Goal: Information Seeking & Learning: Learn about a topic

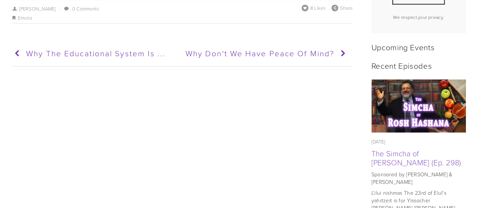
scroll to position [310, 0]
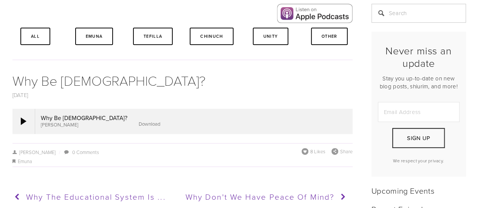
scroll to position [200, 0]
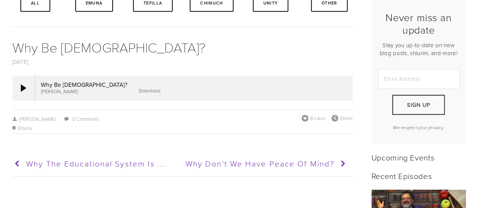
click at [50, 82] on div at bounding box center [193, 88] width 317 height 25
click at [23, 91] on div at bounding box center [24, 88] width 6 height 8
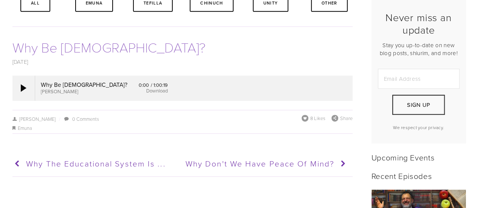
click at [61, 51] on link "Why Be [DEMOGRAPHIC_DATA]?" at bounding box center [108, 47] width 193 height 19
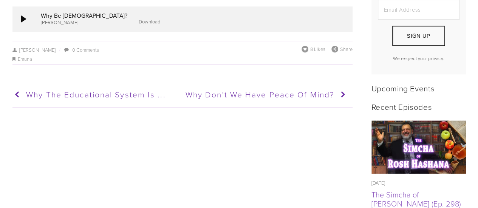
scroll to position [269, 0]
